Goal: Transaction & Acquisition: Purchase product/service

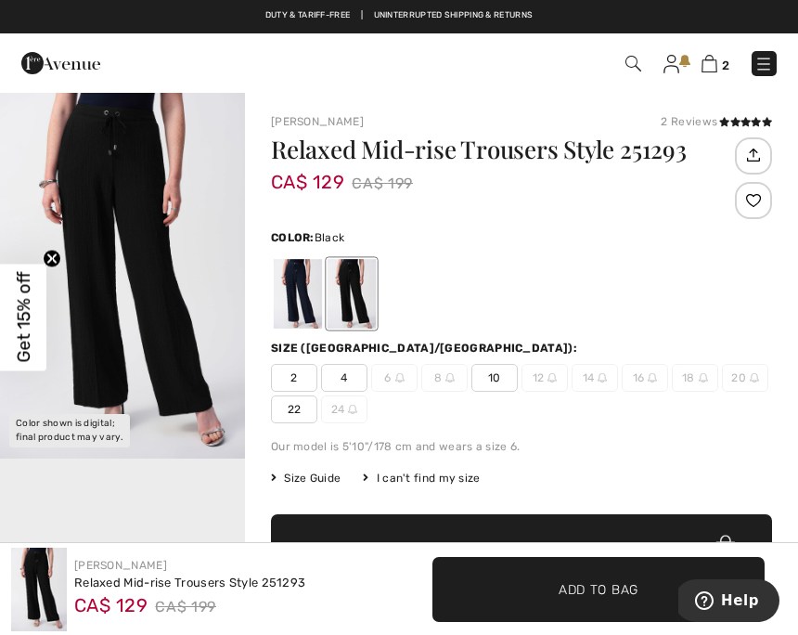
click at [207, 360] on img "1 / 1" at bounding box center [122, 275] width 245 height 368
click at [687, 291] on div at bounding box center [521, 293] width 501 height 77
click at [715, 61] on img at bounding box center [710, 64] width 16 height 18
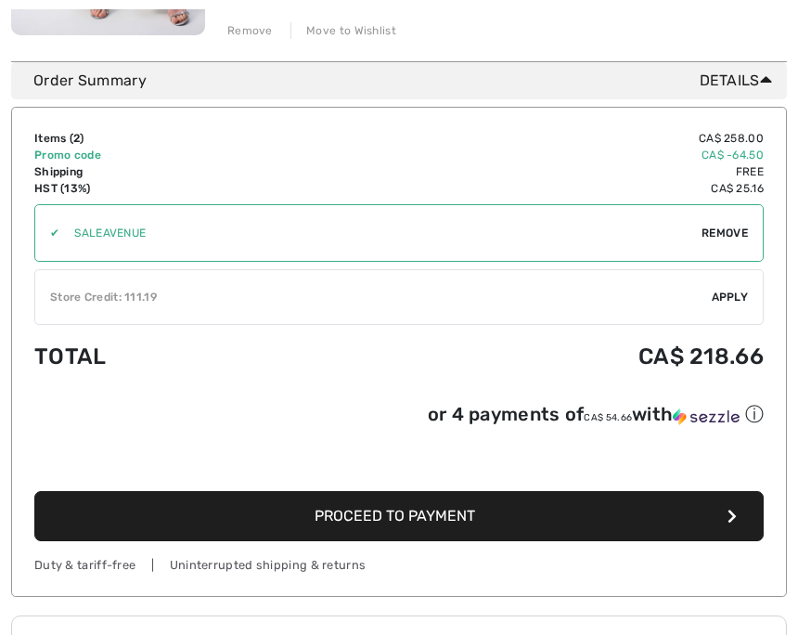
scroll to position [848, 0]
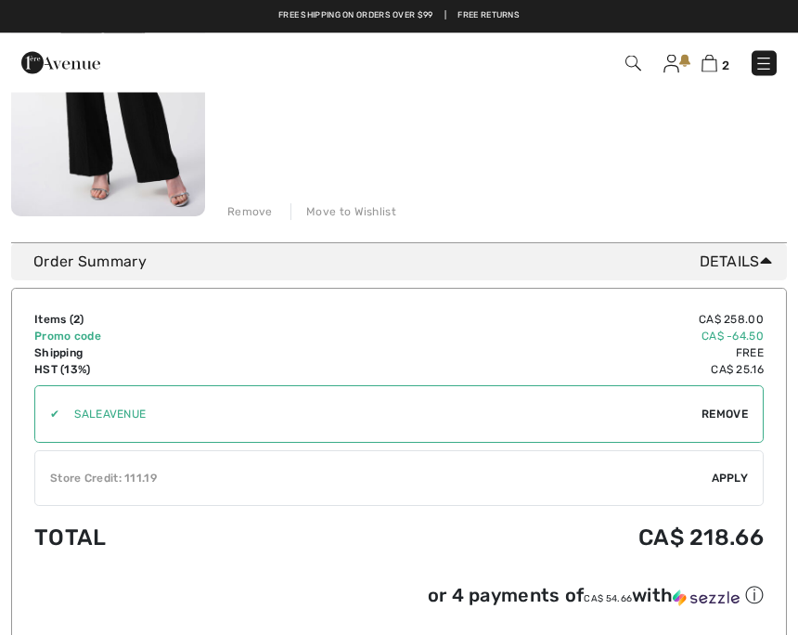
scroll to position [666, 0]
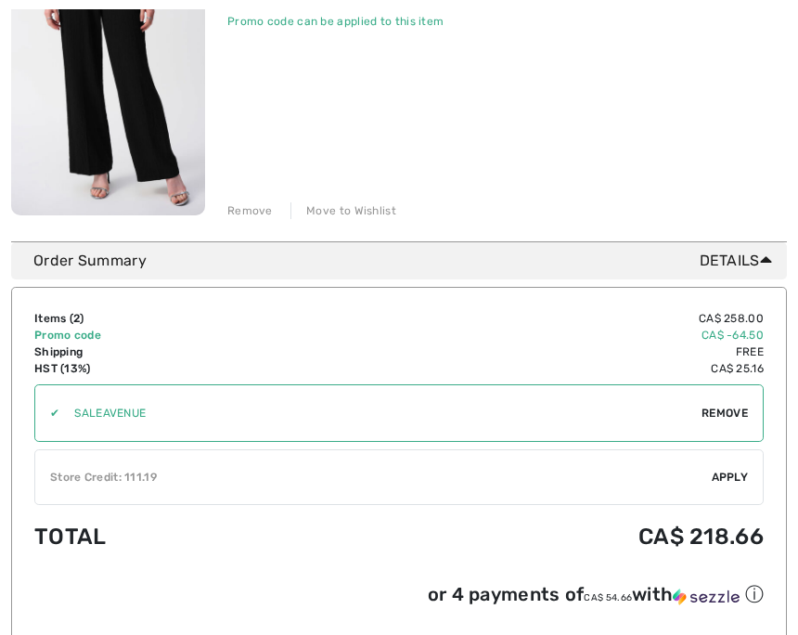
click at [352, 218] on div "Move to Wishlist" at bounding box center [344, 210] width 106 height 17
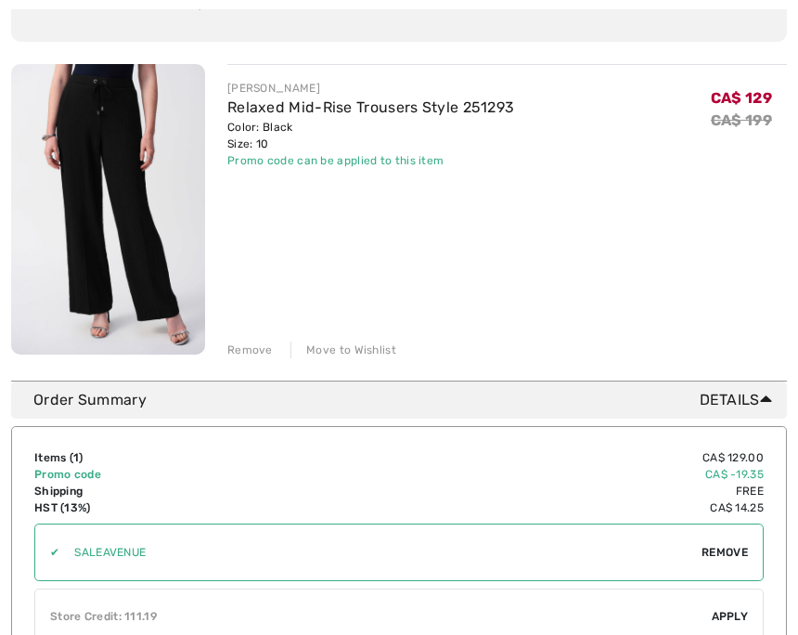
scroll to position [235, 0]
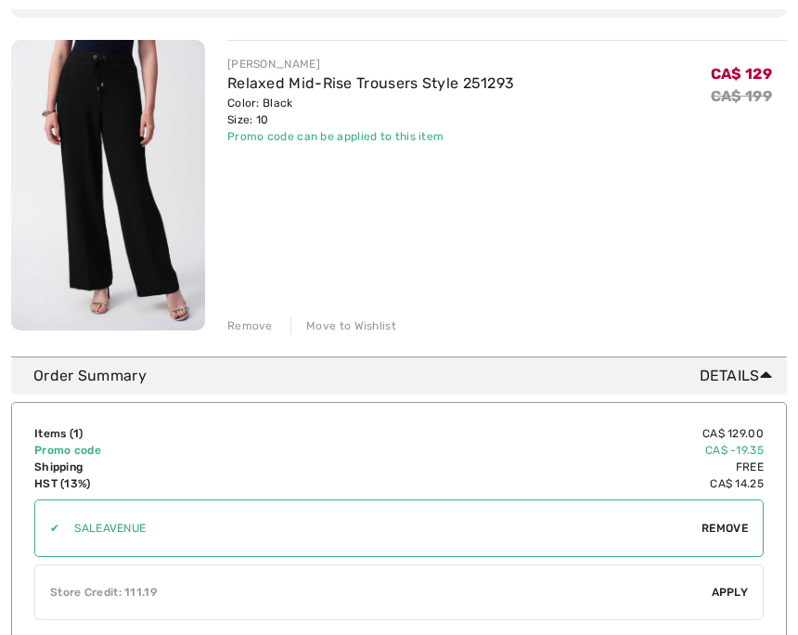
click at [285, 102] on div "Color: Black Size: 10" at bounding box center [370, 111] width 287 height 33
click at [97, 125] on img at bounding box center [108, 185] width 194 height 291
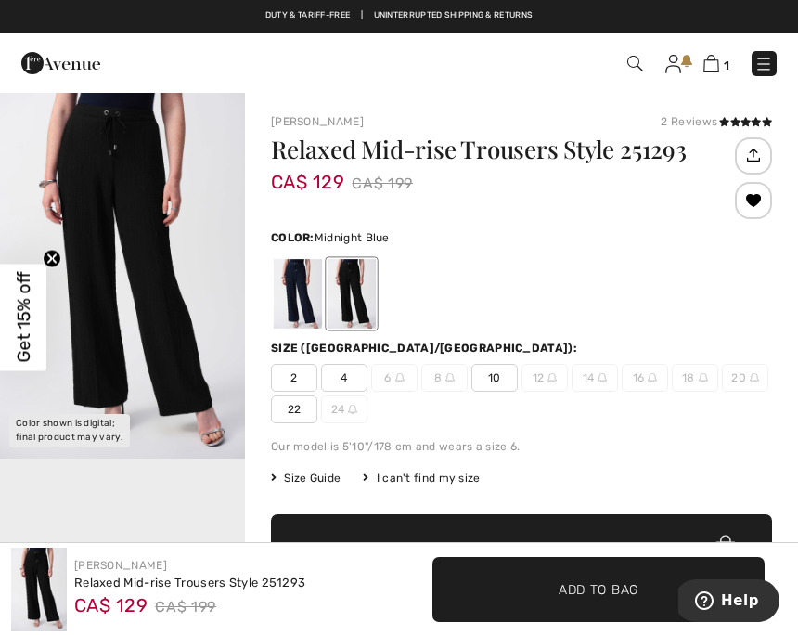
click at [313, 300] on div at bounding box center [298, 294] width 48 height 70
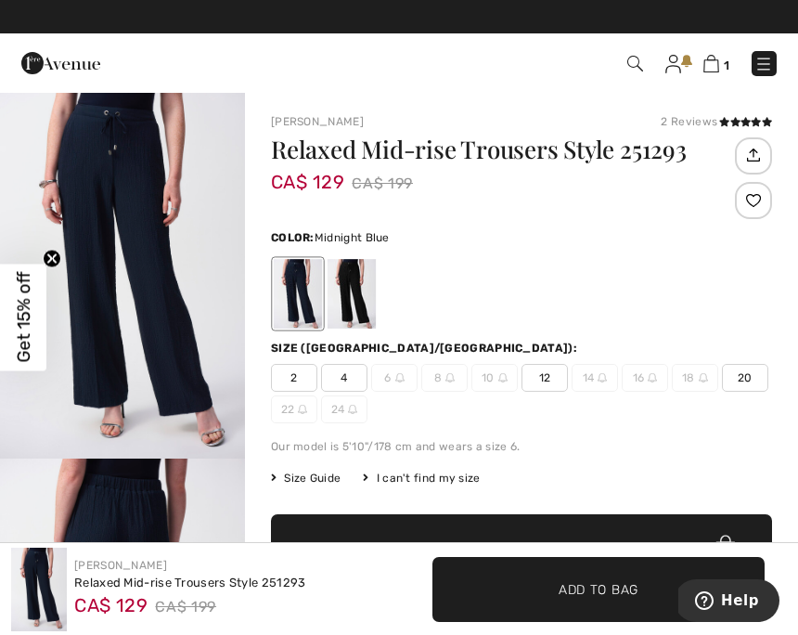
click at [499, 382] on img at bounding box center [502, 377] width 9 height 9
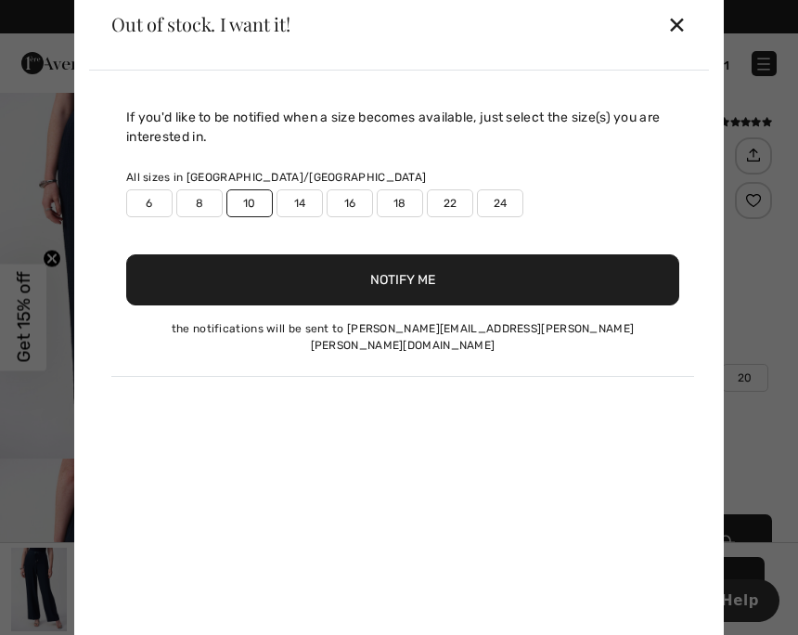
click at [685, 23] on div "✕" at bounding box center [676, 24] width 19 height 39
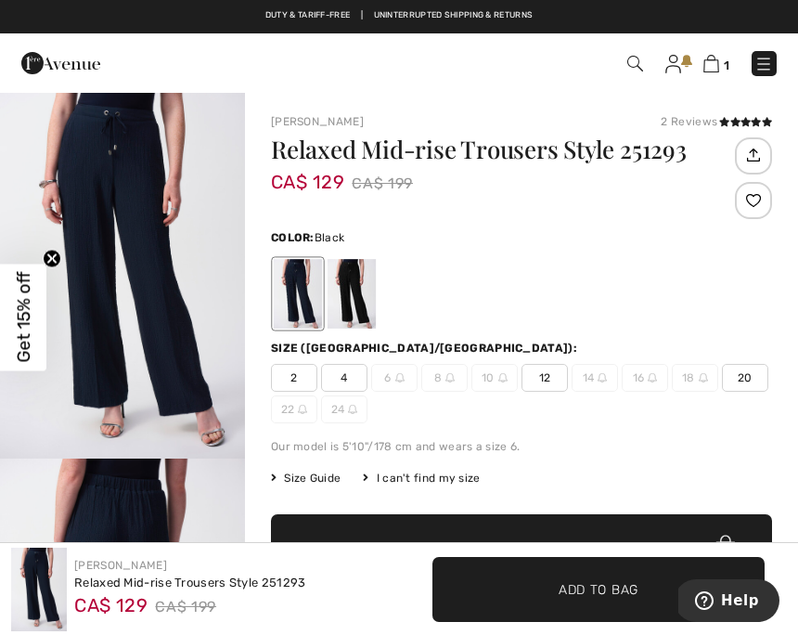
click at [352, 291] on div at bounding box center [352, 294] width 48 height 70
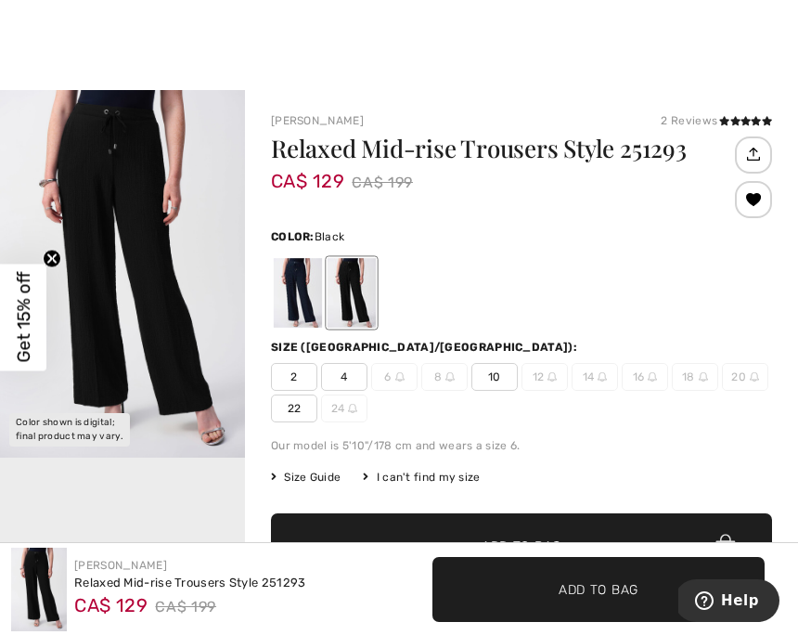
scroll to position [13, 0]
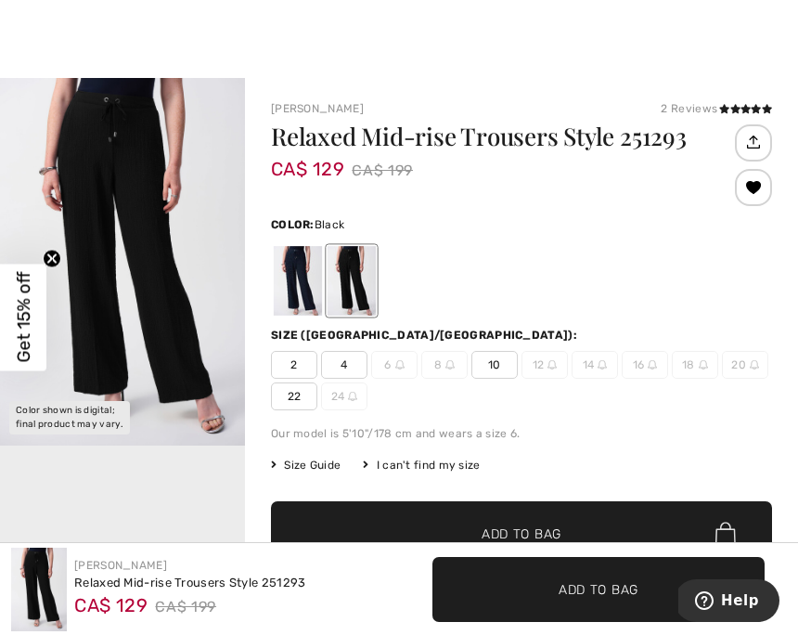
click at [524, 548] on span "✔ Added to Bag Add to Bag" at bounding box center [521, 533] width 501 height 65
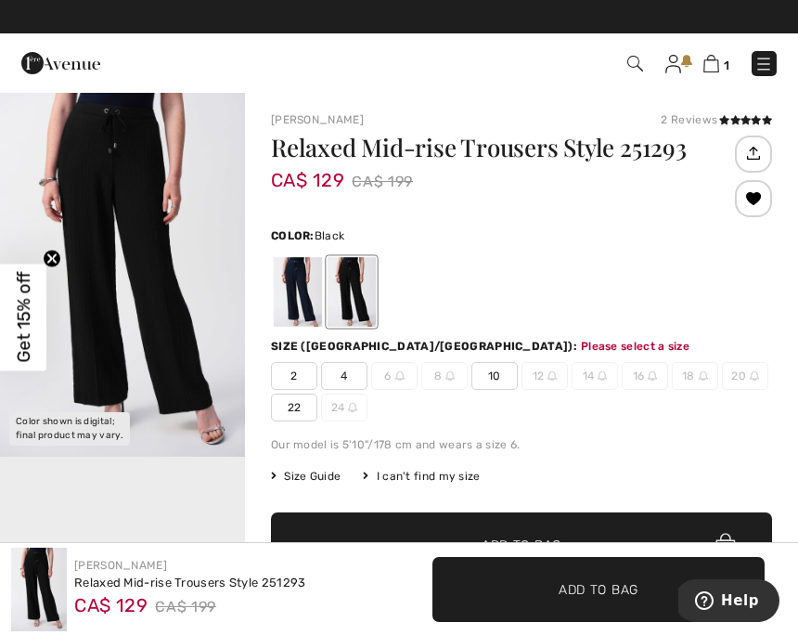
scroll to position [0, 0]
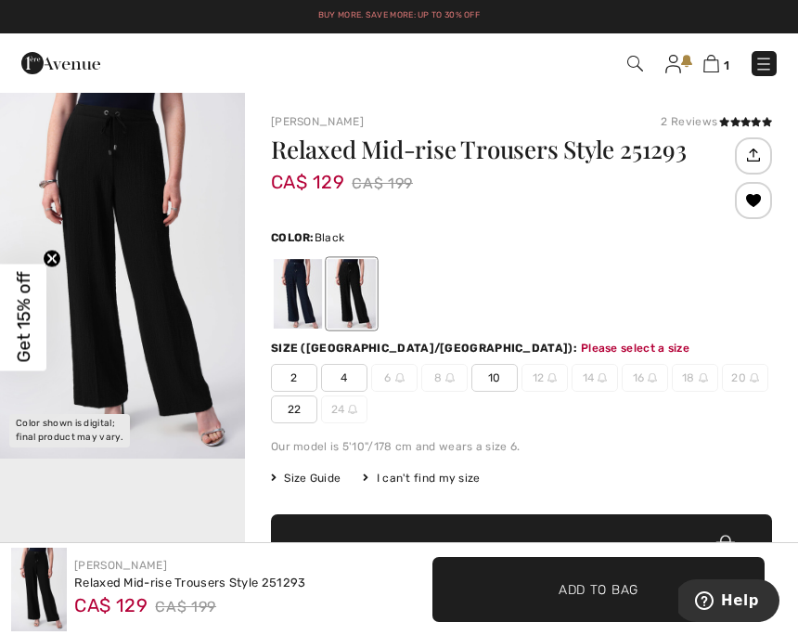
click at [304, 305] on div at bounding box center [298, 294] width 48 height 70
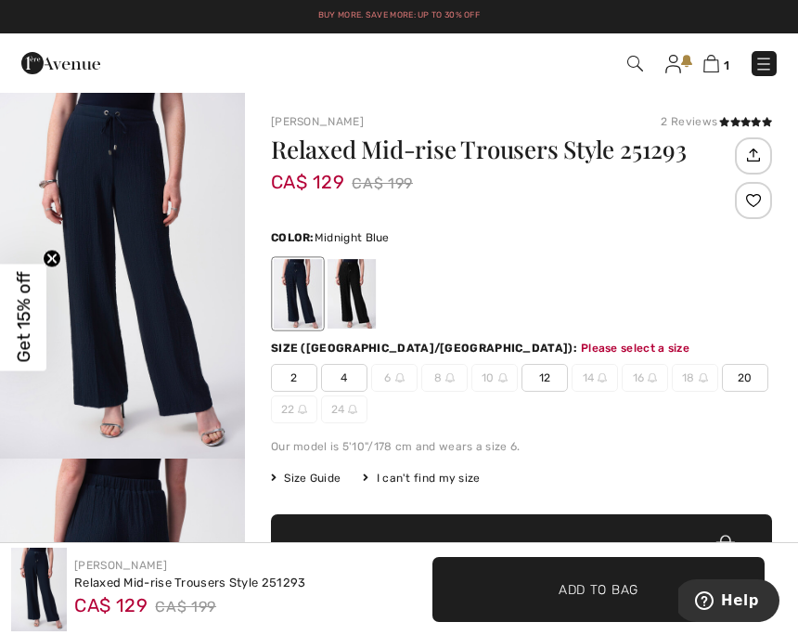
click at [499, 384] on span "10" at bounding box center [495, 378] width 46 height 28
click at [493, 387] on span "10" at bounding box center [495, 378] width 46 height 28
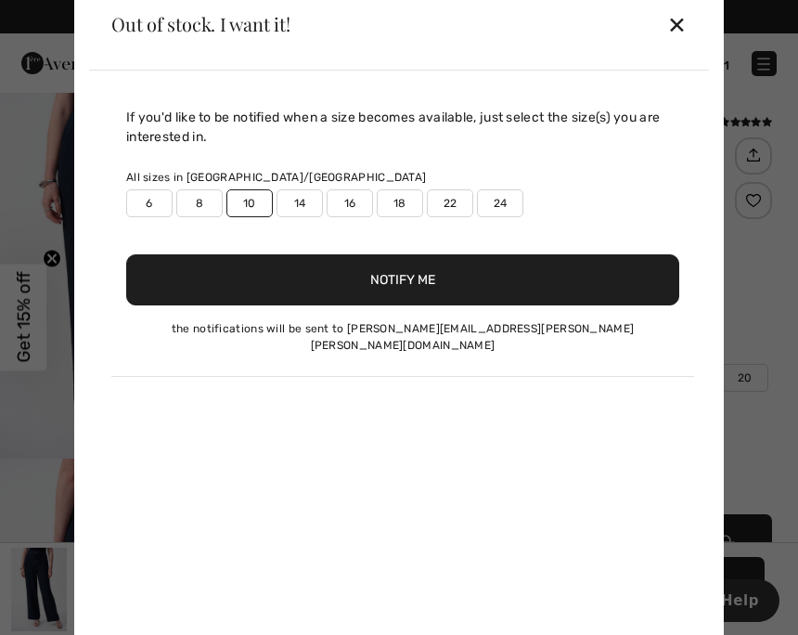
click at [686, 27] on div "✕" at bounding box center [676, 24] width 19 height 39
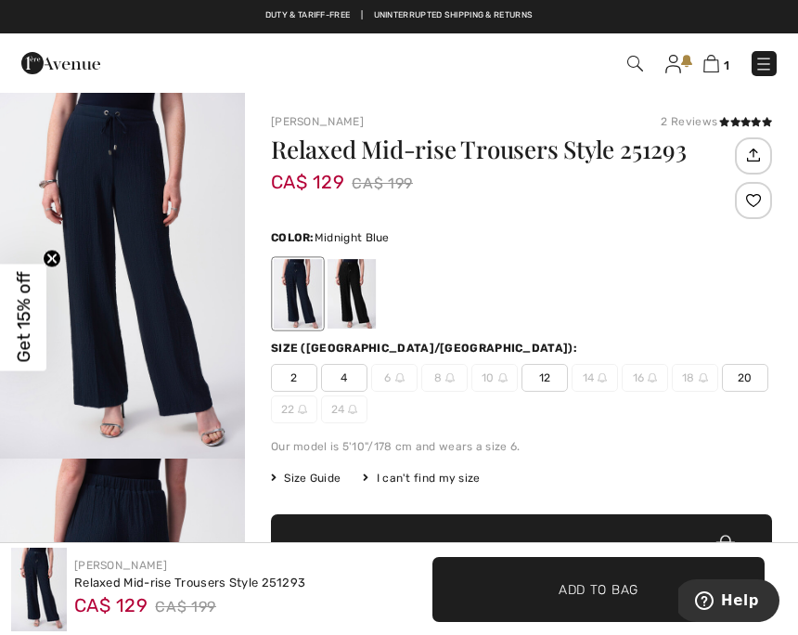
click at [503, 382] on img at bounding box center [502, 377] width 9 height 9
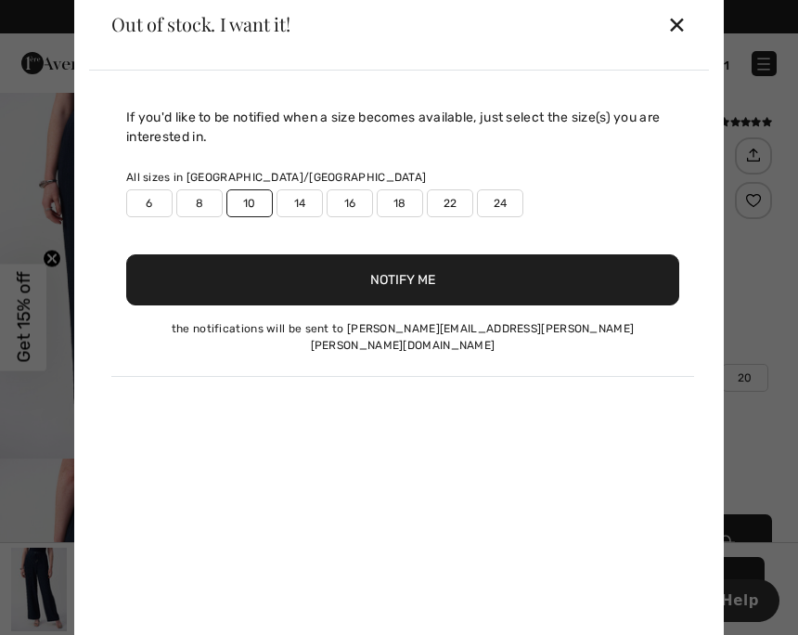
click at [686, 28] on div "✕" at bounding box center [676, 24] width 19 height 39
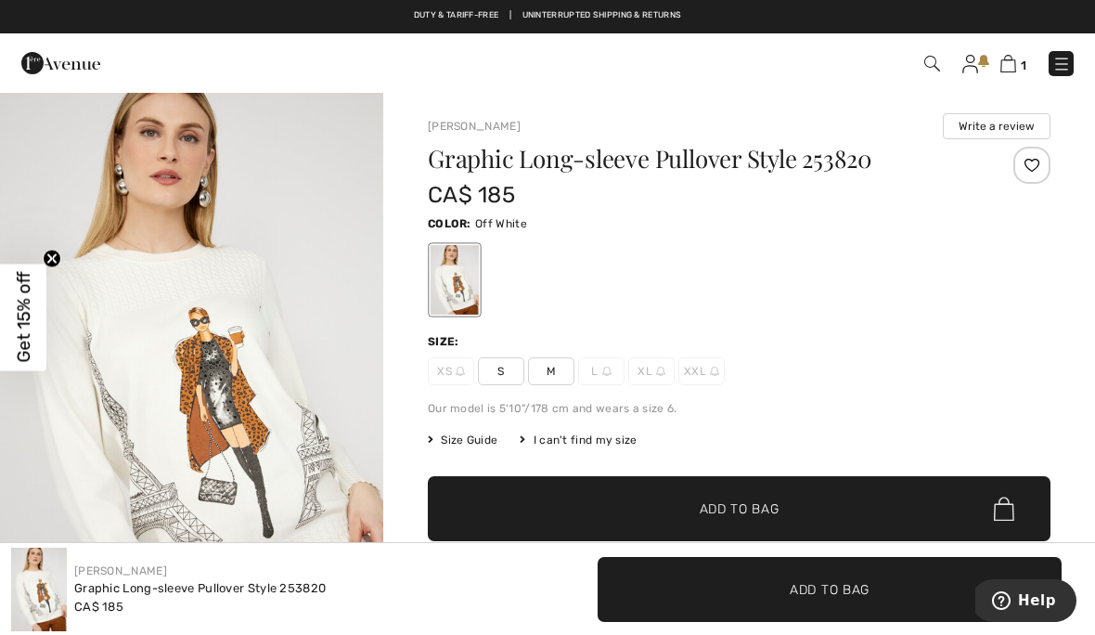
click at [1009, 71] on img at bounding box center [1009, 64] width 16 height 18
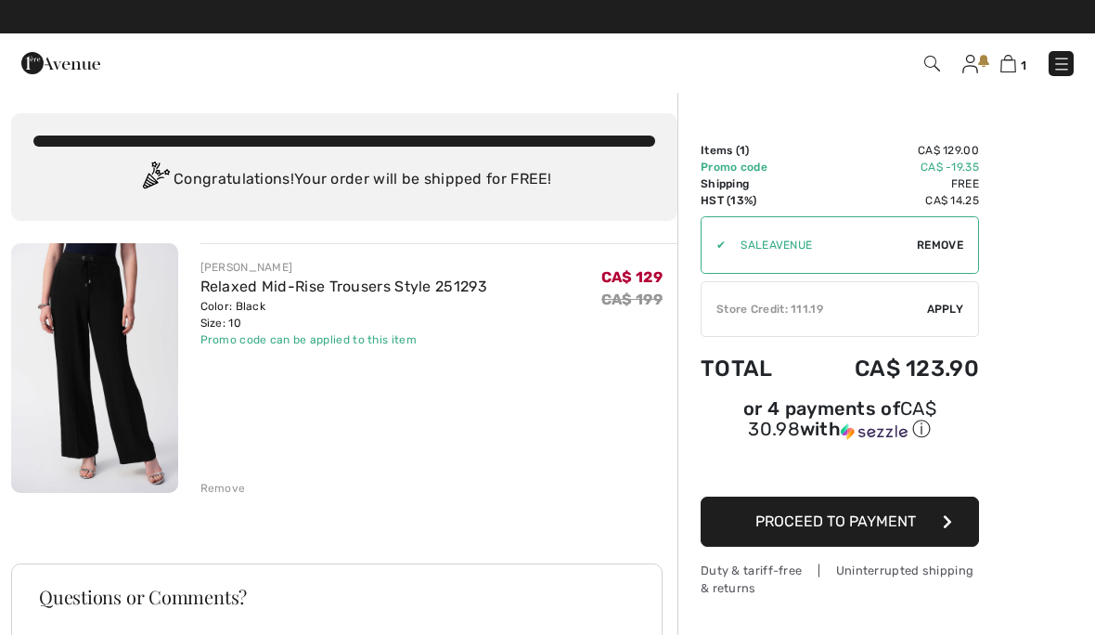
click at [239, 502] on div "[PERSON_NAME] Relaxed Mid-Rise Trousers Style 251293 Color: Black Size: 10 Fina…" at bounding box center [344, 615] width 666 height 745
click at [246, 494] on div "Remove" at bounding box center [440, 486] width 478 height 20
click at [303, 462] on div "[PERSON_NAME] Relaxed Mid-Rise Trousers Style 251293 Color: Black Size: 10 Fina…" at bounding box center [440, 369] width 478 height 253
click at [226, 495] on div "Remove" at bounding box center [223, 488] width 45 height 17
